Goal: Transaction & Acquisition: Obtain resource

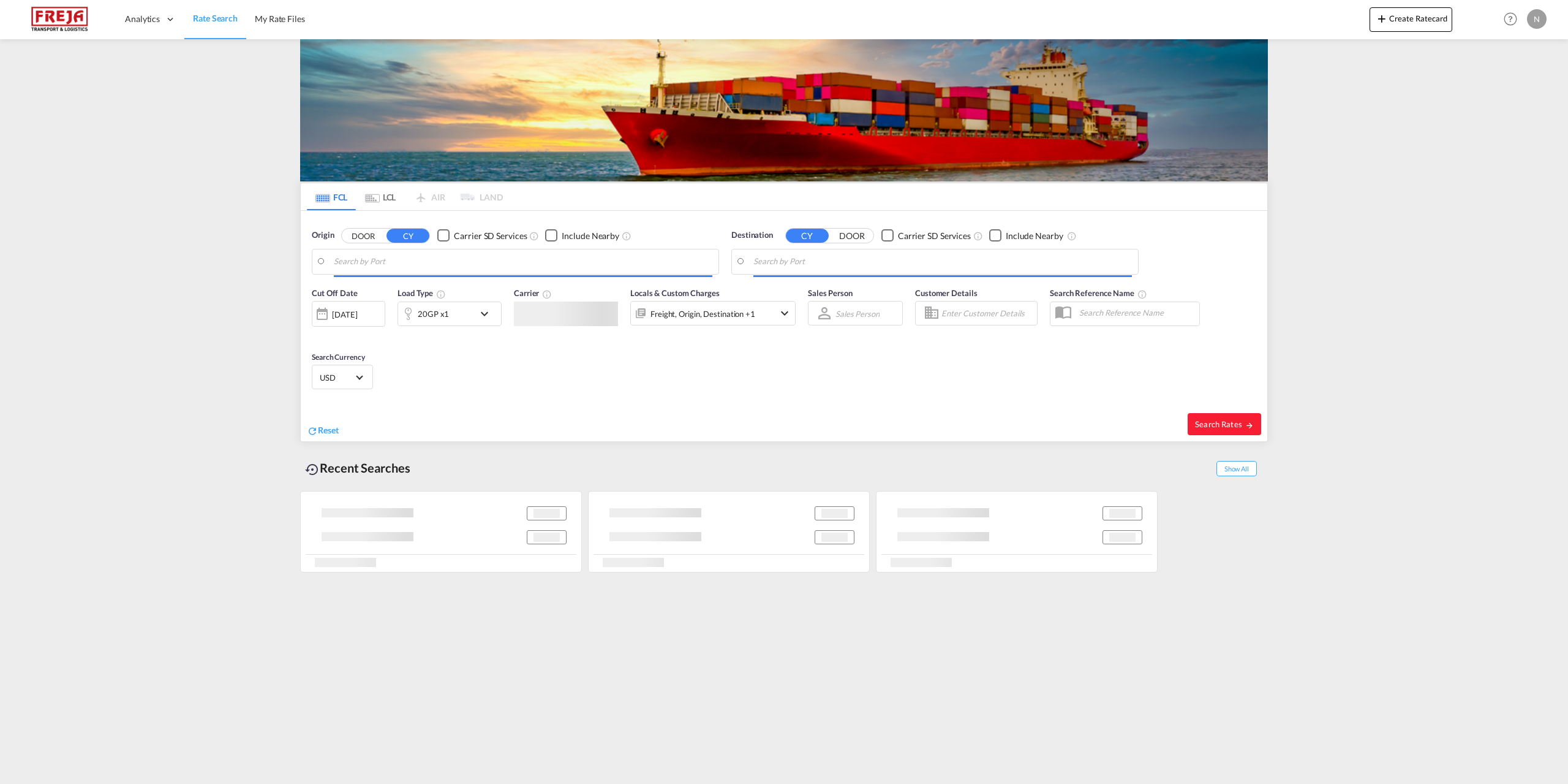
type input "[GEOGRAPHIC_DATA], [GEOGRAPHIC_DATA]"
type input "[GEOGRAPHIC_DATA], NZHLZ"
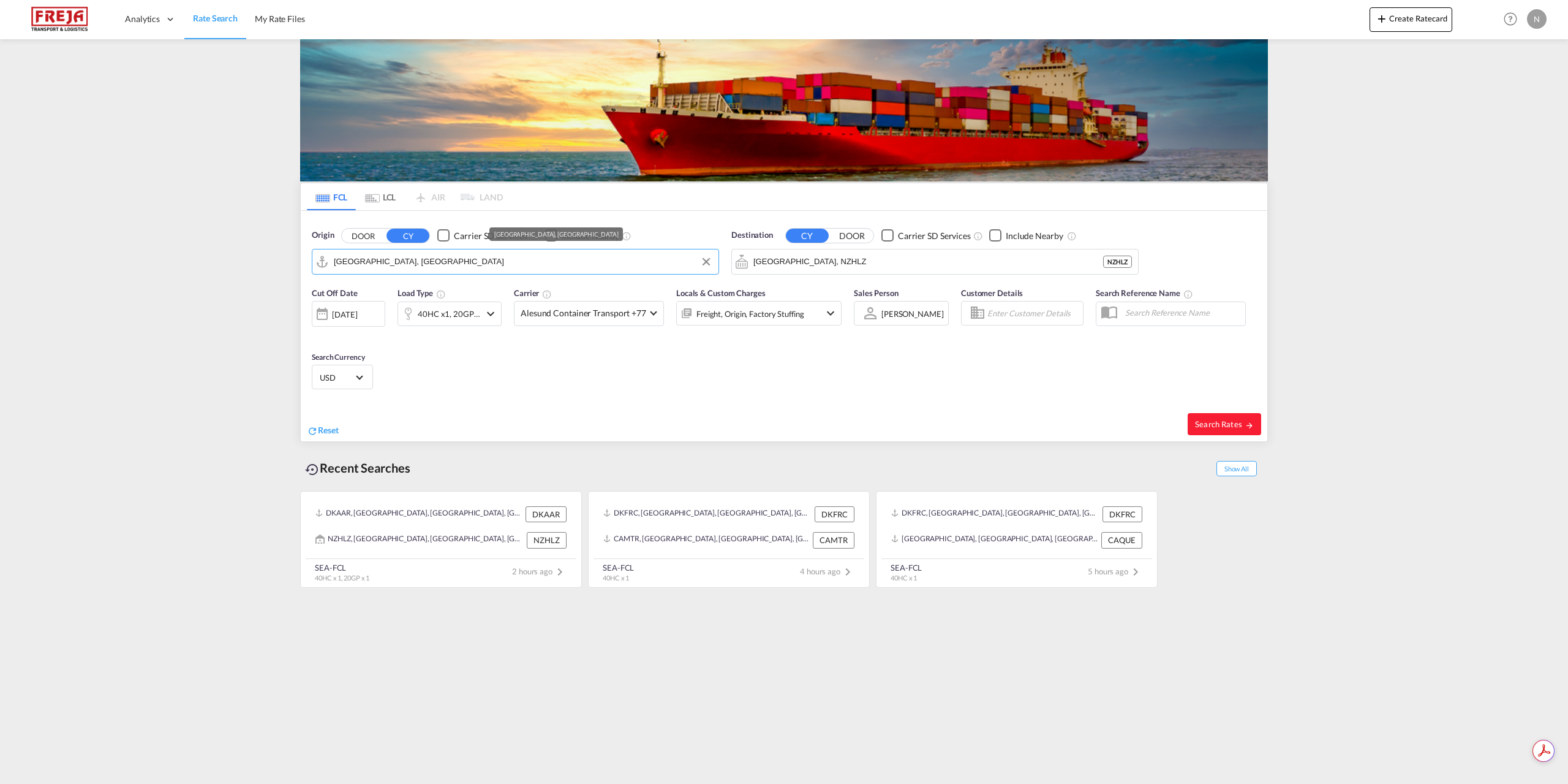
click at [561, 257] on input "[GEOGRAPHIC_DATA], [GEOGRAPHIC_DATA]" at bounding box center [522, 262] width 378 height 19
click at [444, 296] on div "Aarhus [GEOGRAPHIC_DATA] DKAAR" at bounding box center [429, 295] width 233 height 36
type input "[GEOGRAPHIC_DATA], [GEOGRAPHIC_DATA]"
click at [978, 269] on input "[GEOGRAPHIC_DATA], NZHLZ" at bounding box center [942, 262] width 378 height 19
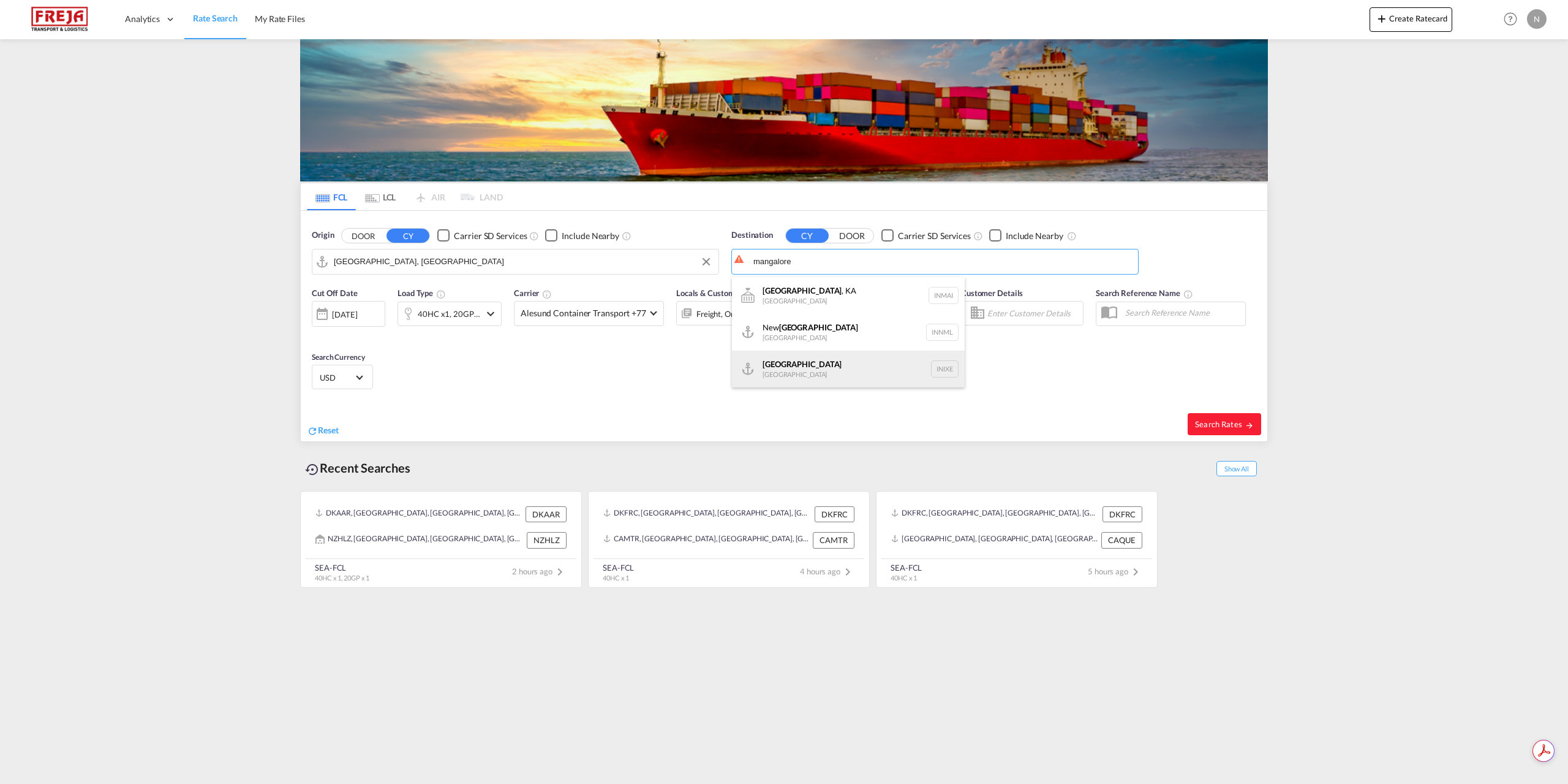
click at [875, 367] on div "Mangalore [GEOGRAPHIC_DATA] INIXE" at bounding box center [847, 368] width 233 height 36
type input "Mangalore, INIXE"
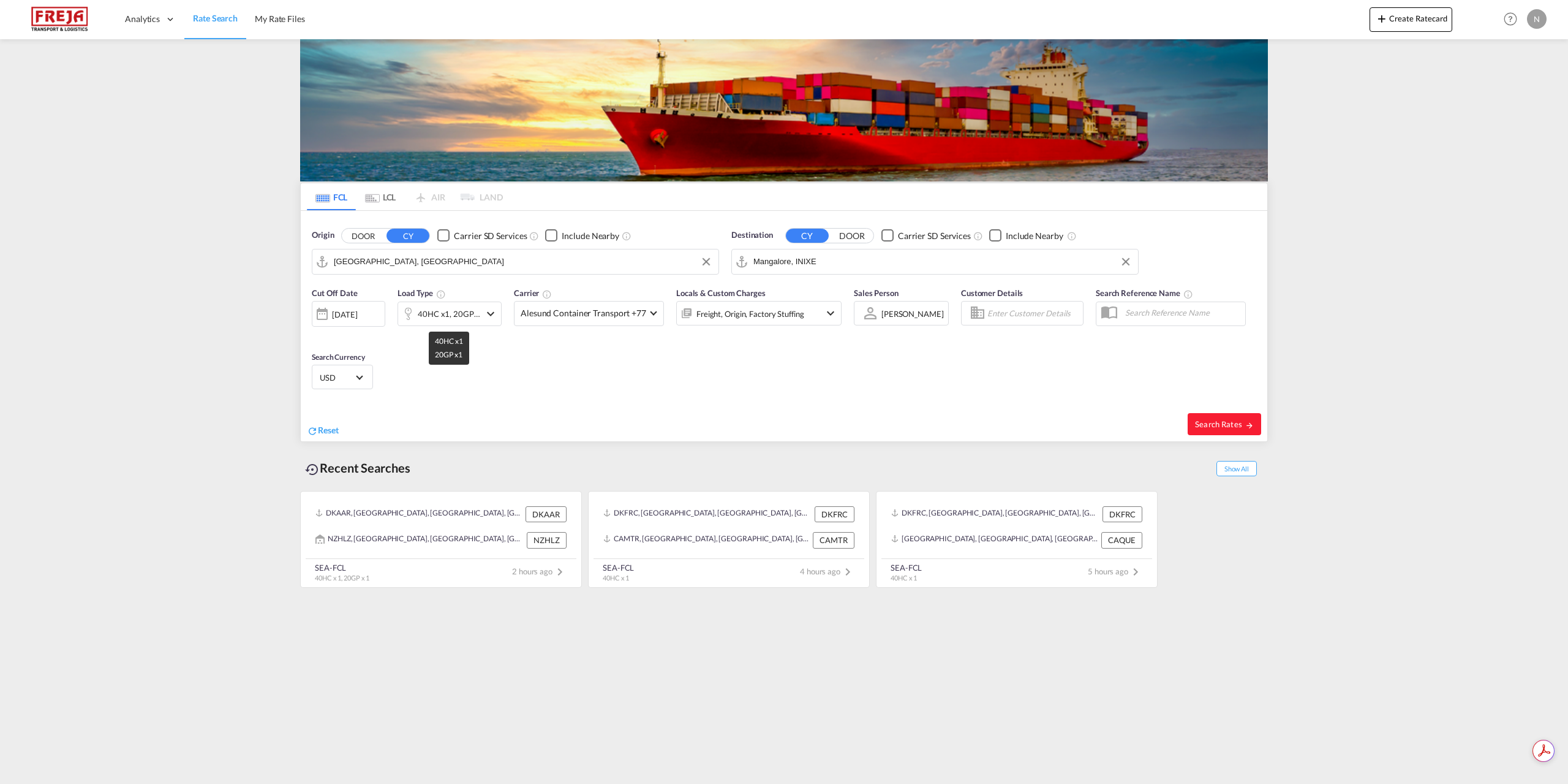
click at [452, 315] on div "40HC x1, 20GP x1" at bounding box center [449, 313] width 63 height 17
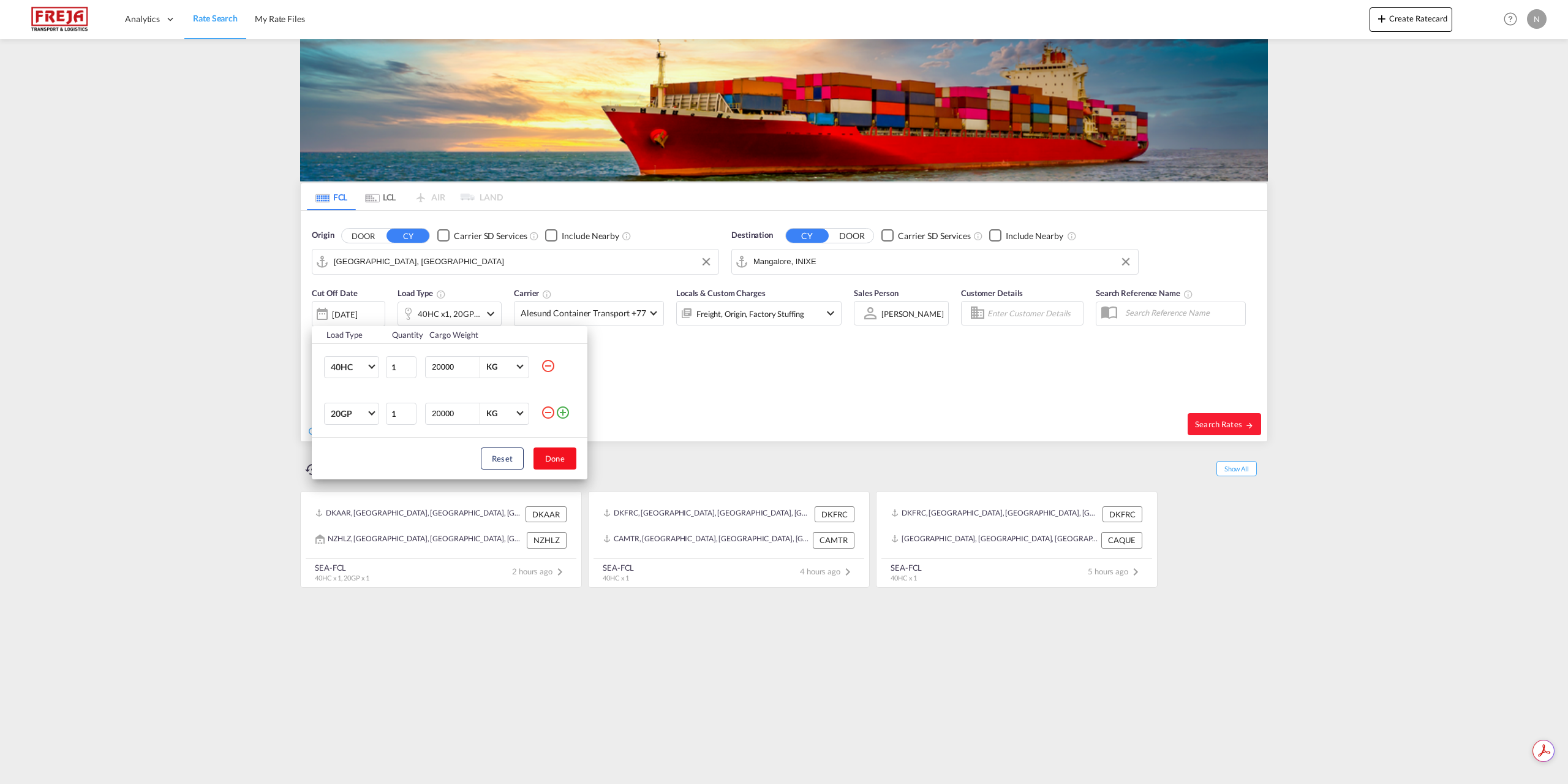
click at [561, 456] on button "Done" at bounding box center [555, 458] width 43 height 22
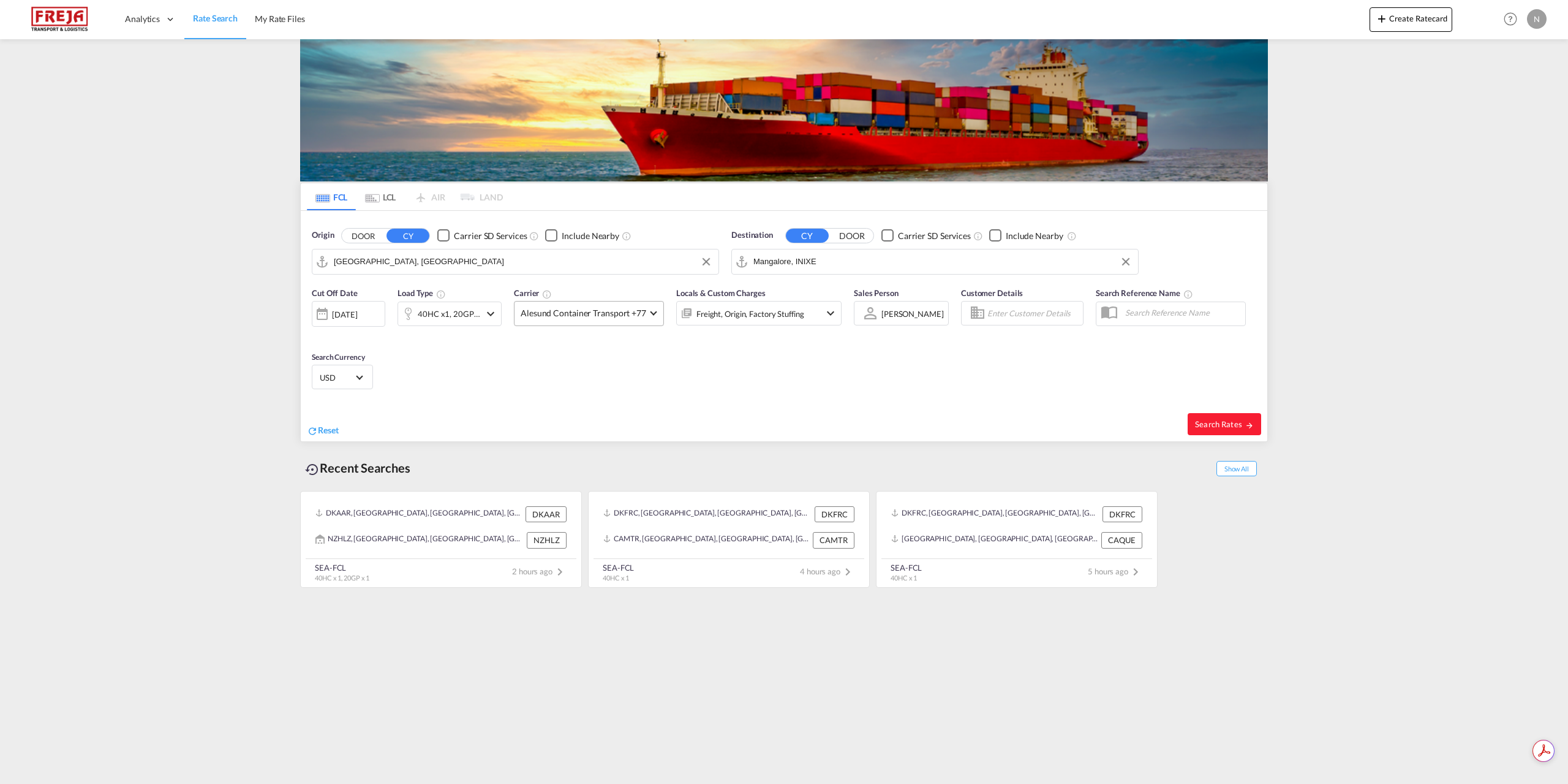
click at [572, 319] on span "Alesund Container Transport +77" at bounding box center [583, 313] width 126 height 12
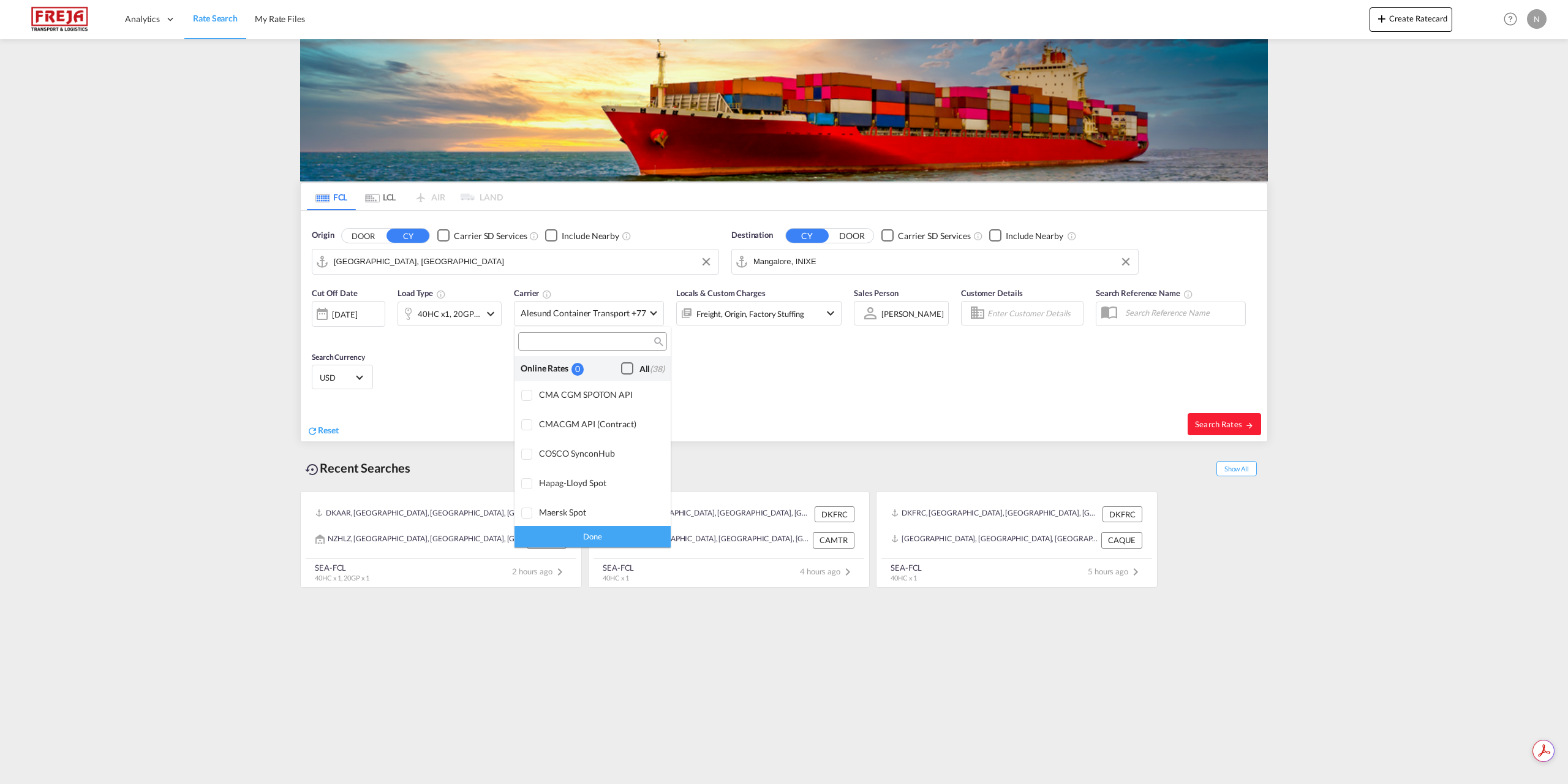
click at [639, 373] on div "All (38)" at bounding box center [652, 369] width 26 height 12
click at [631, 530] on div "Done" at bounding box center [592, 536] width 156 height 22
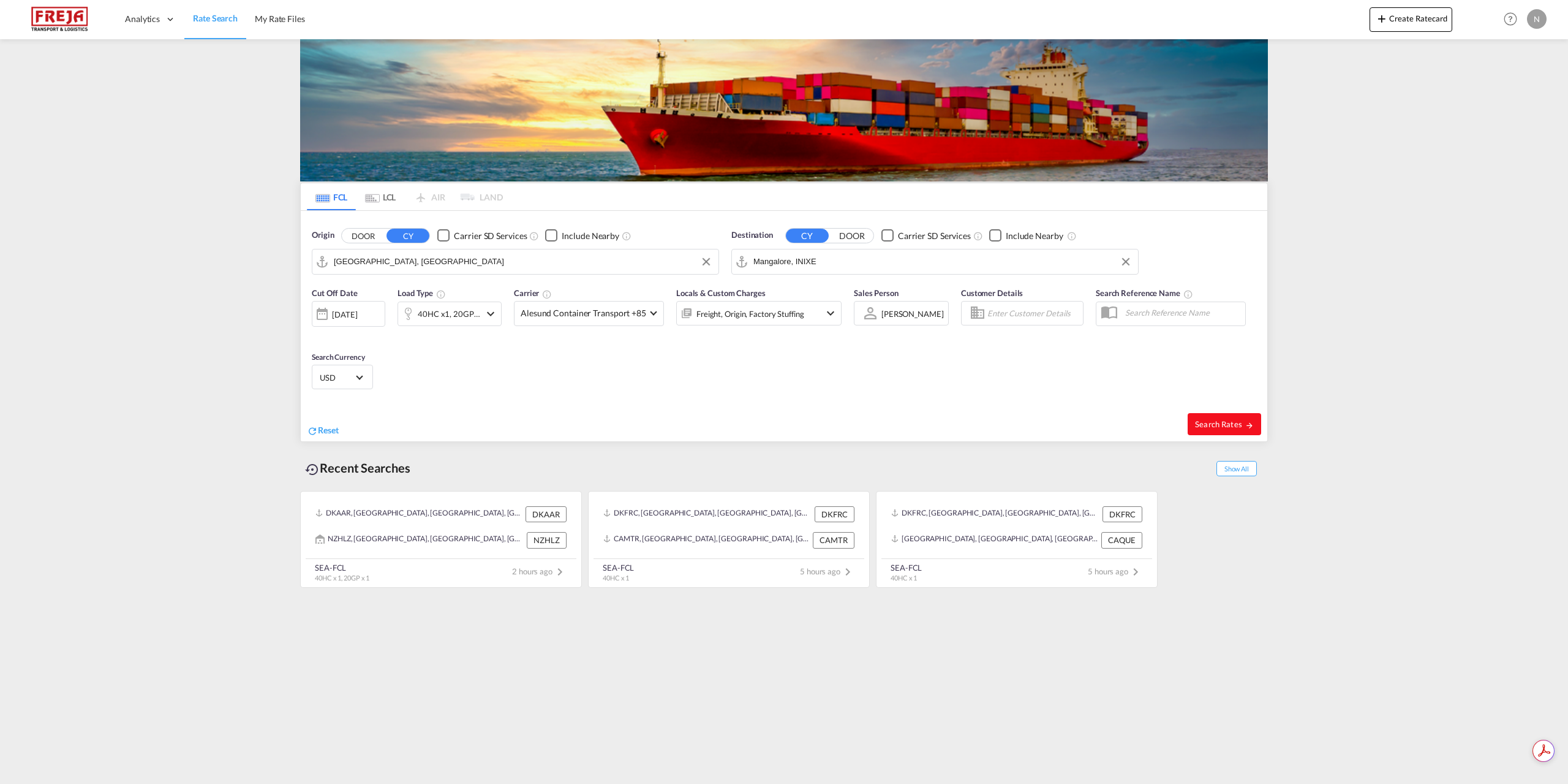
click at [1224, 430] on button "Search Rates" at bounding box center [1224, 424] width 74 height 22
type input "DKAAR to INIXE / [DATE]"
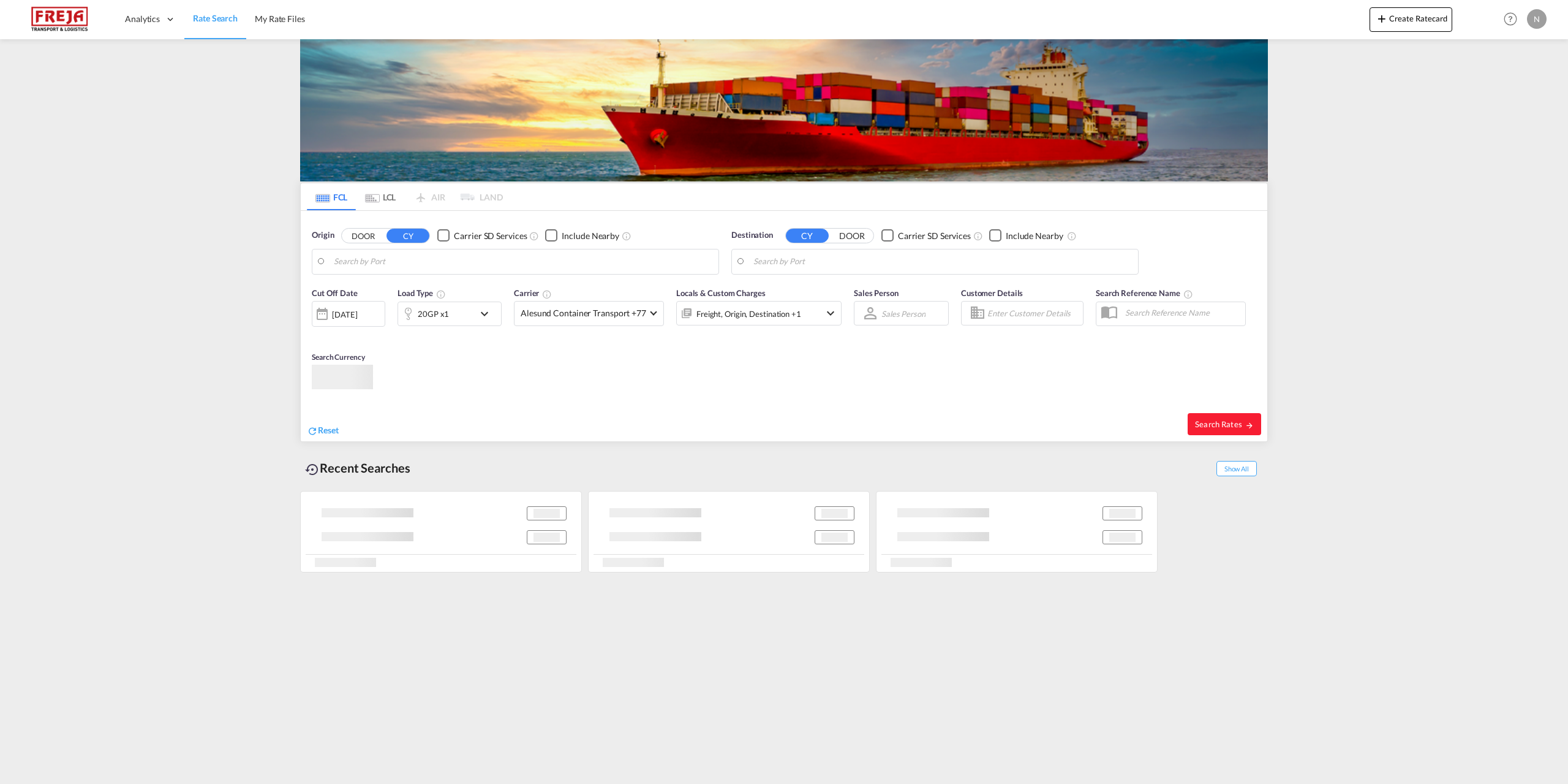
type input "[GEOGRAPHIC_DATA], [GEOGRAPHIC_DATA]"
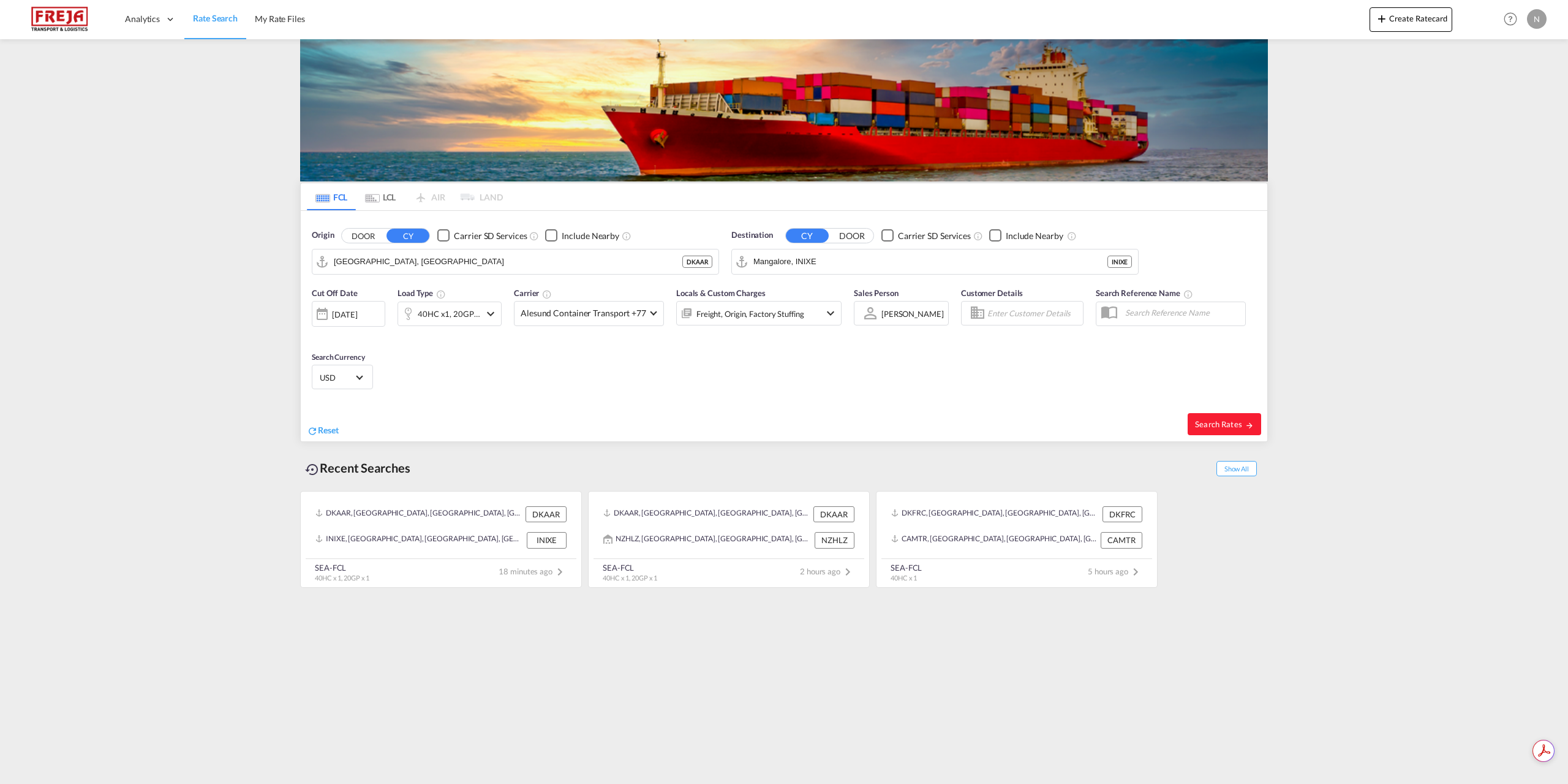
click at [838, 265] on input "Mangalore, INIXE" at bounding box center [930, 262] width 354 height 19
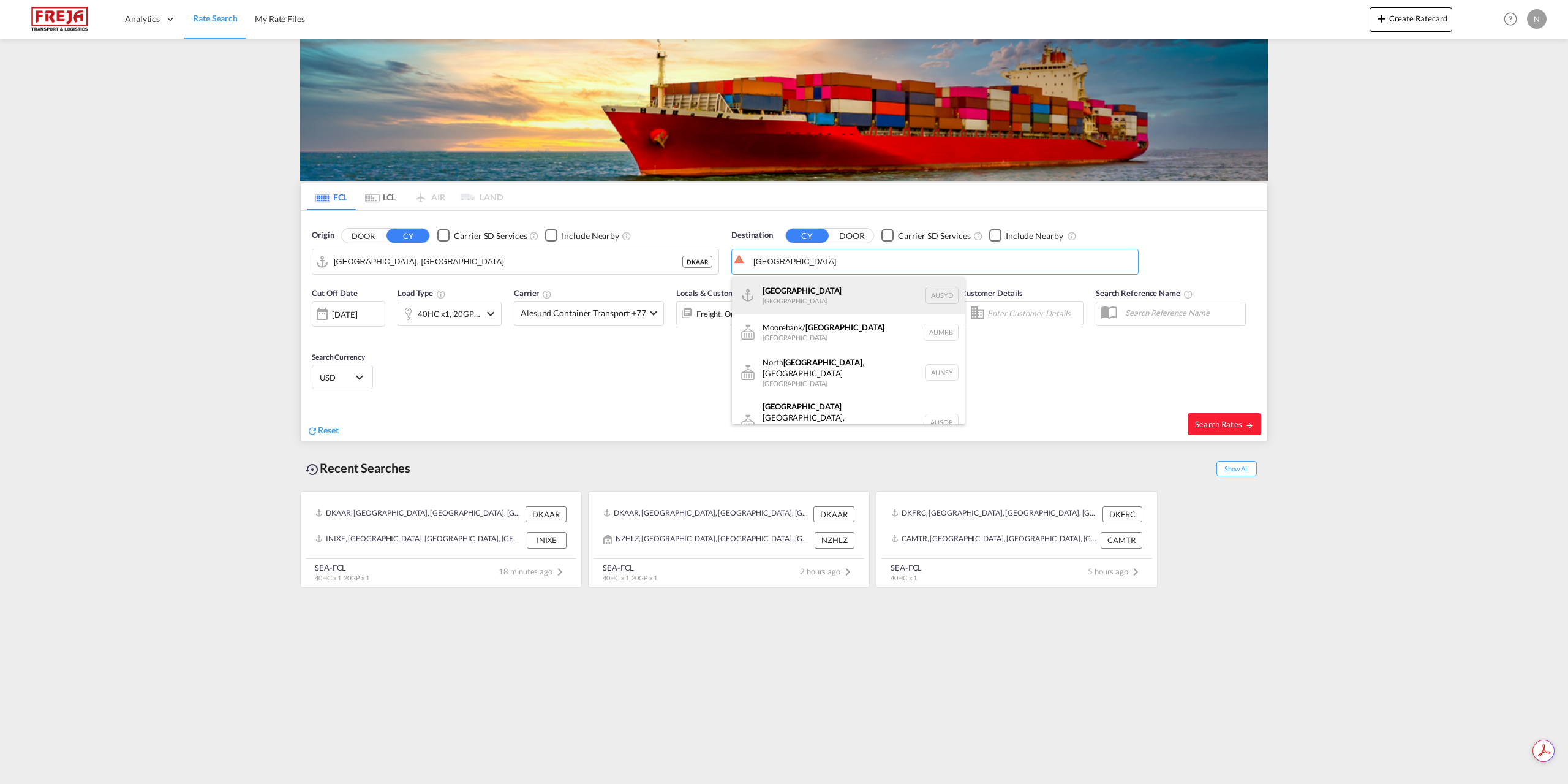
click at [851, 291] on div "Sydney Australia AUSYD" at bounding box center [847, 295] width 233 height 36
type input "Sydney, AUSYD"
click at [596, 319] on span "Alesund Container Transport +77" at bounding box center [583, 313] width 126 height 12
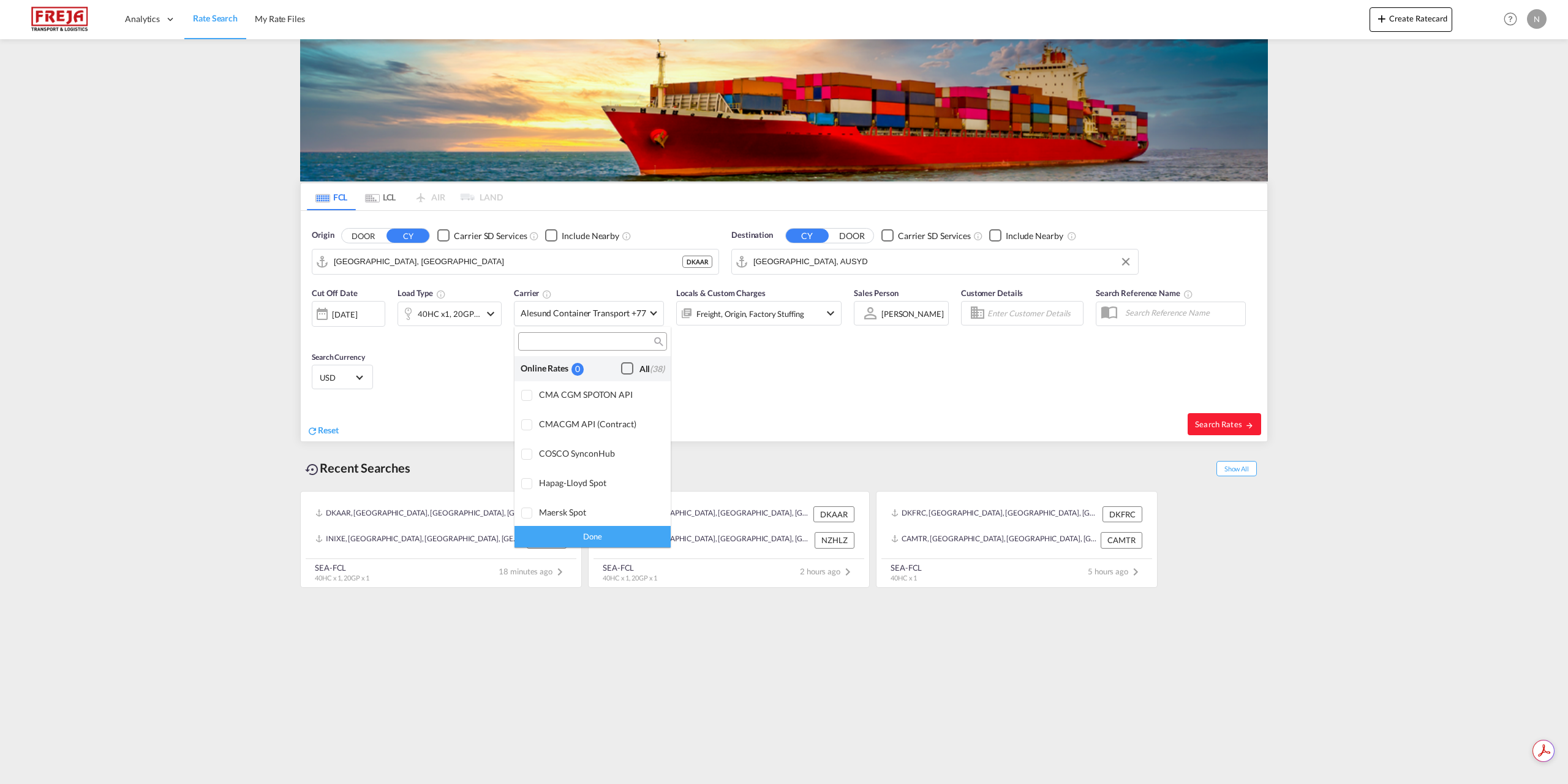
click at [627, 367] on div "Checkbox No Ink" at bounding box center [627, 368] width 12 height 12
click at [624, 542] on div "Done" at bounding box center [592, 536] width 156 height 22
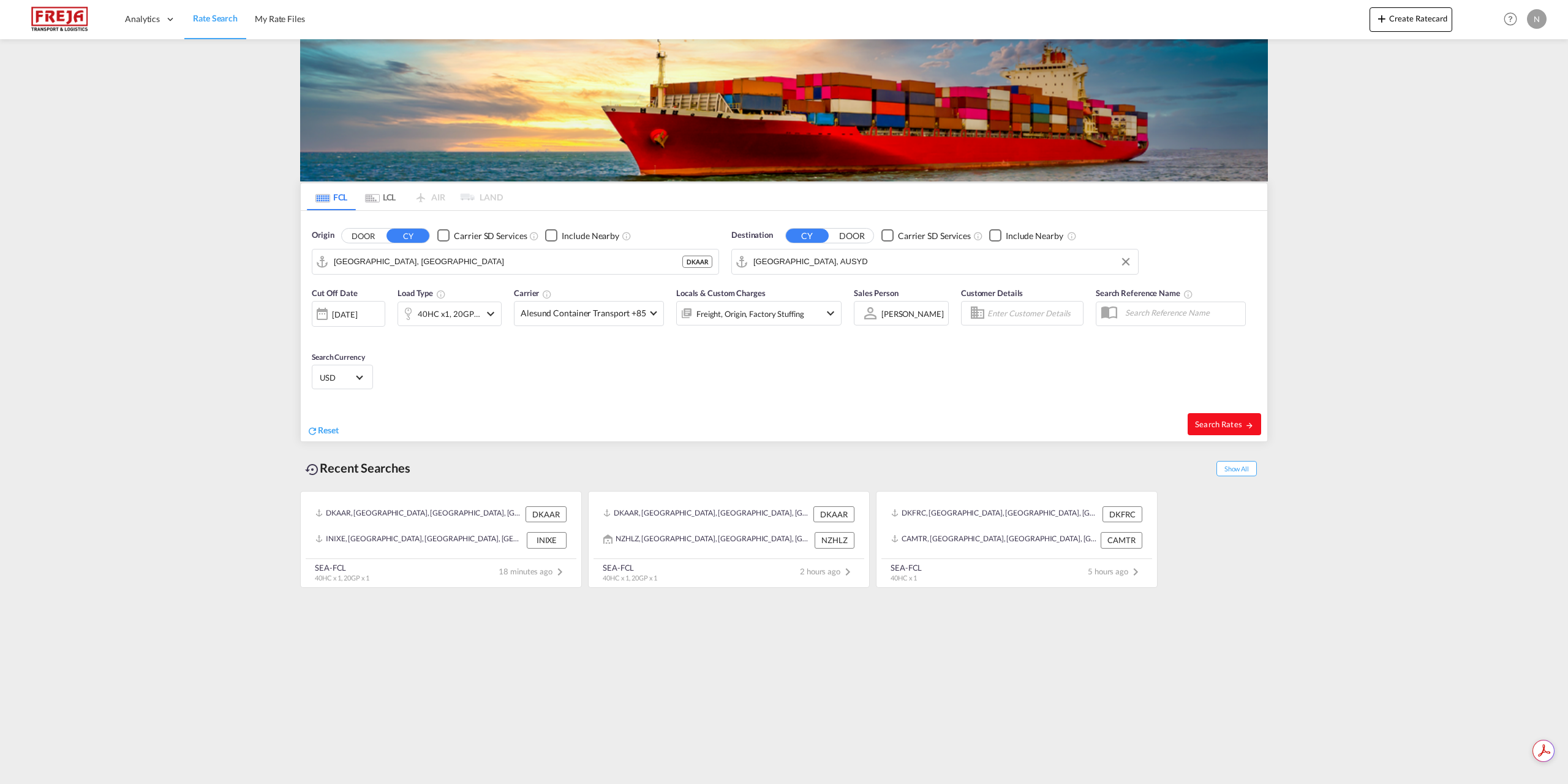
click at [1233, 432] on button "Search Rates" at bounding box center [1224, 424] width 74 height 22
type input "DKAAR to AUSYD / 19 Sep 2025"
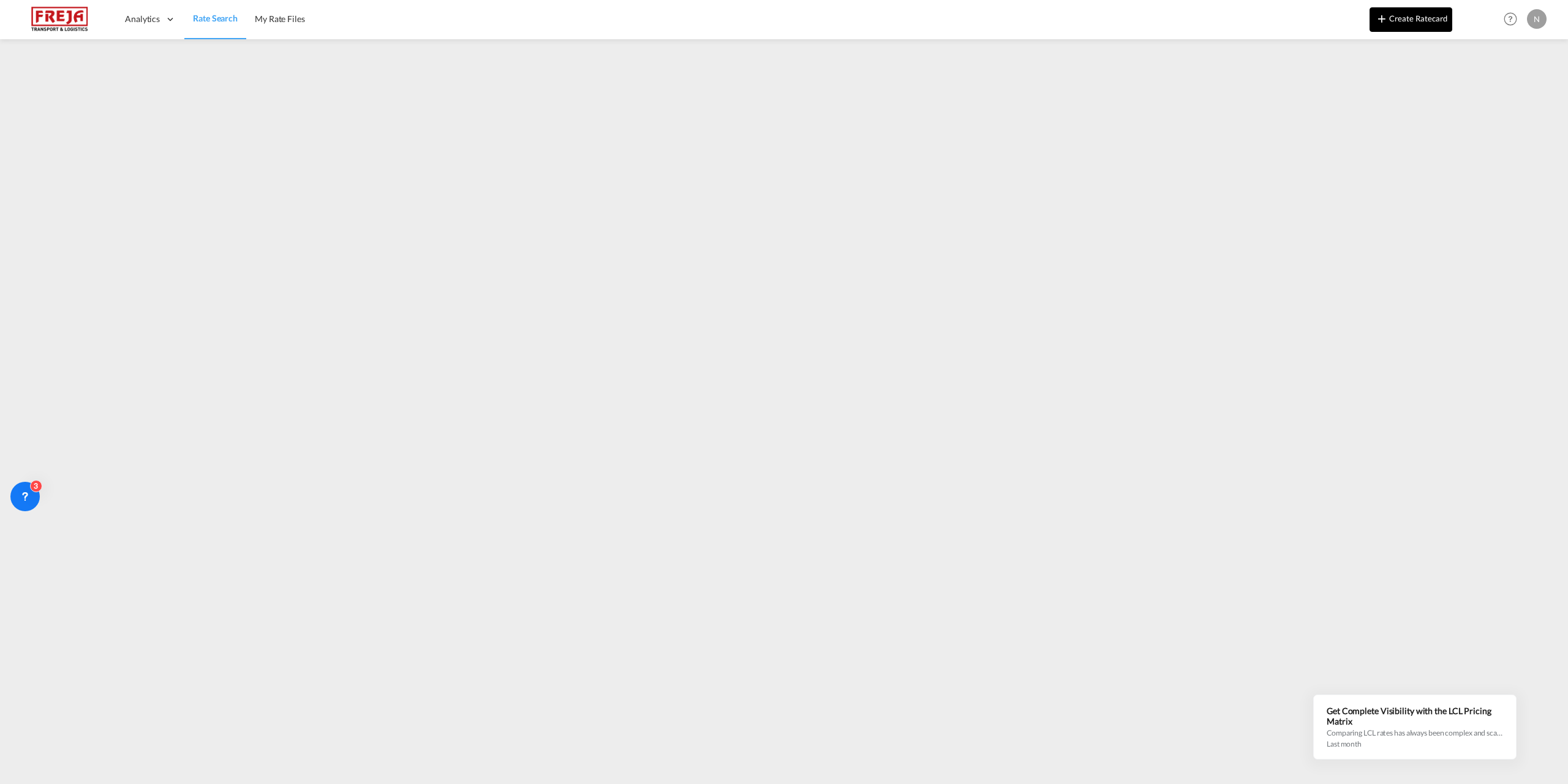
click at [1401, 28] on button "Create Ratecard" at bounding box center [1411, 19] width 83 height 25
